Goal: Use online tool/utility

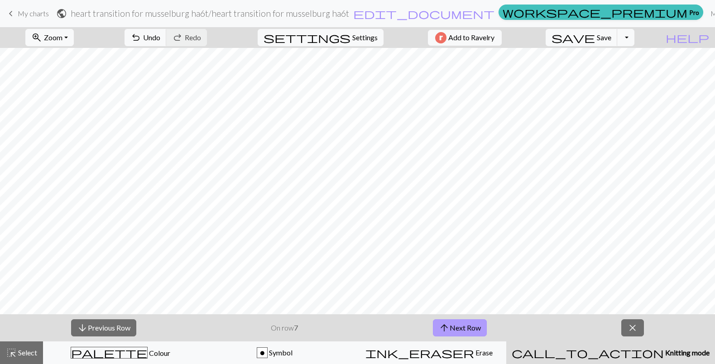
click at [433, 320] on button "arrow_upward Next Row" at bounding box center [460, 328] width 54 height 17
click at [124, 331] on button "arrow_downward Previous Row" at bounding box center [103, 328] width 65 height 17
click at [124, 330] on button "arrow_downward Previous Row" at bounding box center [103, 328] width 65 height 17
click at [470, 326] on button "arrow_upward Next Row" at bounding box center [460, 328] width 54 height 17
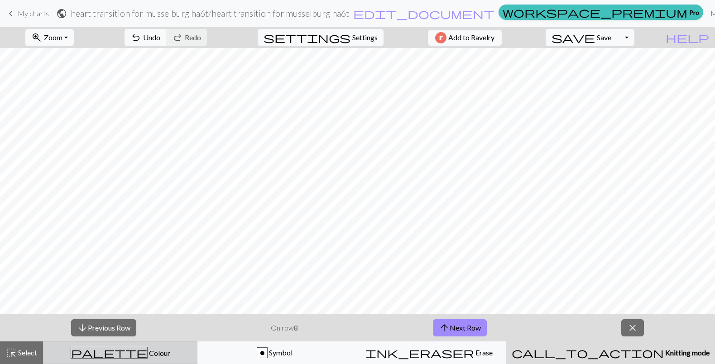
click at [106, 348] on div "palette Colour Colour" at bounding box center [120, 353] width 143 height 12
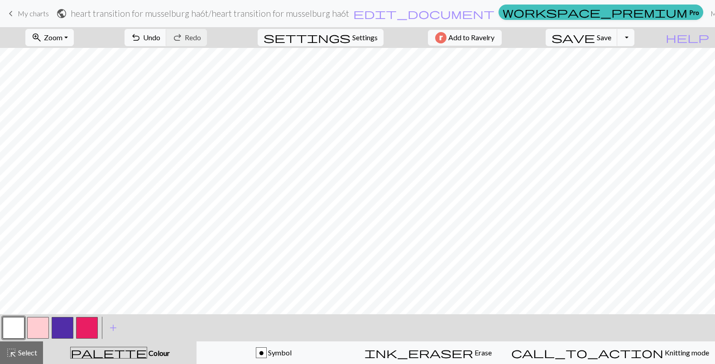
click at [60, 326] on button "button" at bounding box center [63, 328] width 22 height 22
click at [141, 37] on span "undo" at bounding box center [135, 37] width 11 height 13
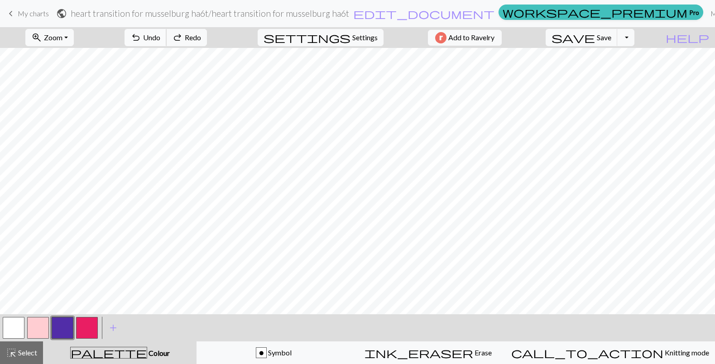
click at [141, 37] on span "undo" at bounding box center [135, 37] width 11 height 13
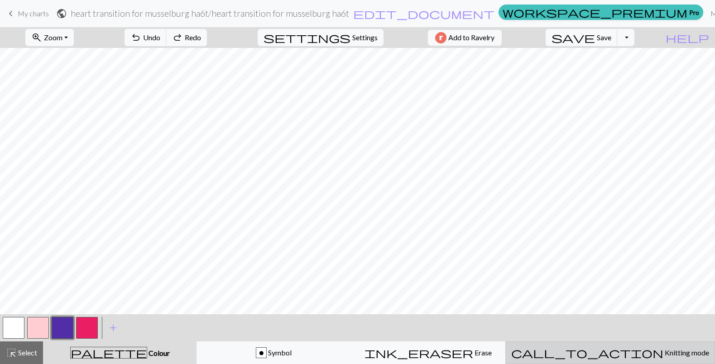
click at [586, 344] on button "call_to_action Knitting mode Knitting mode" at bounding box center [610, 353] width 210 height 23
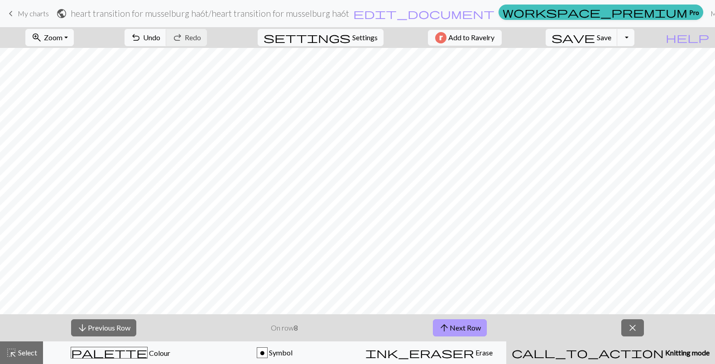
click at [454, 331] on button "arrow_upward Next Row" at bounding box center [460, 328] width 54 height 17
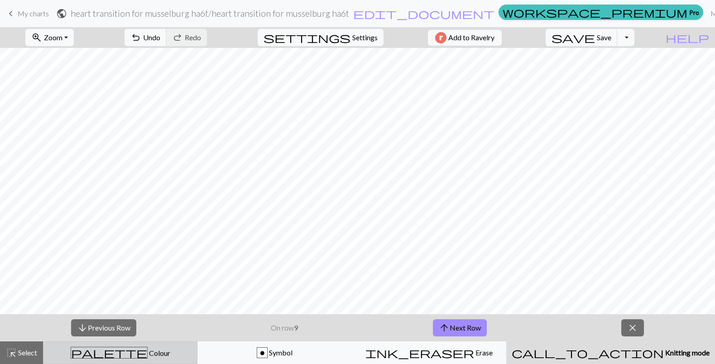
click at [148, 350] on span "Colour" at bounding box center [159, 353] width 23 height 9
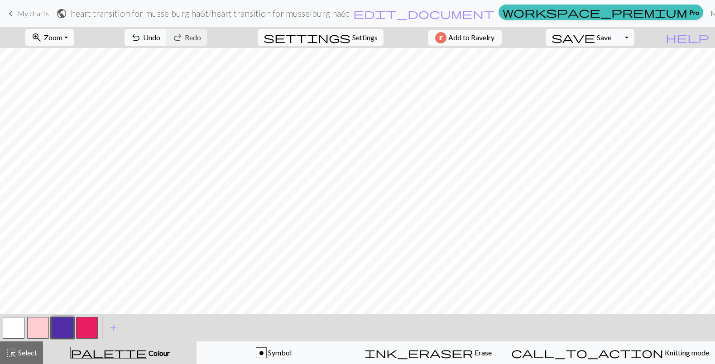
click at [80, 329] on button "button" at bounding box center [87, 328] width 22 height 22
click at [61, 329] on button "button" at bounding box center [63, 328] width 22 height 22
